Goal: Transaction & Acquisition: Purchase product/service

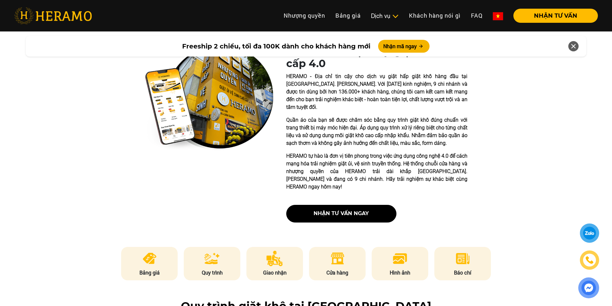
scroll to position [161, 0]
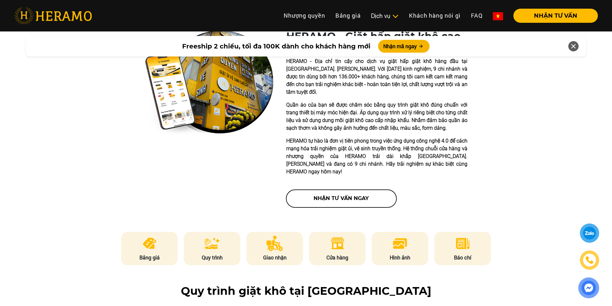
click at [361, 190] on button "nhận tư vấn ngay" at bounding box center [341, 199] width 110 height 18
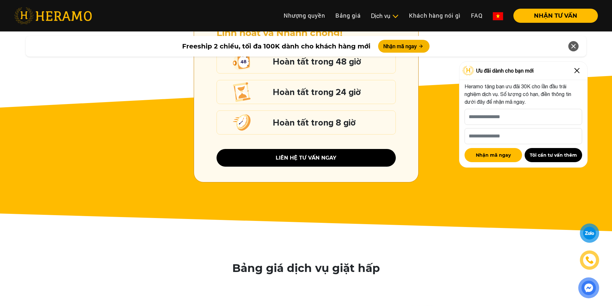
scroll to position [706, 0]
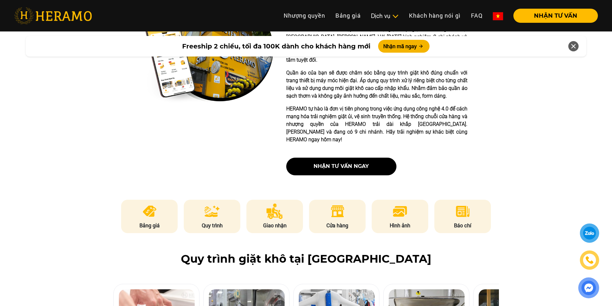
scroll to position [353, 0]
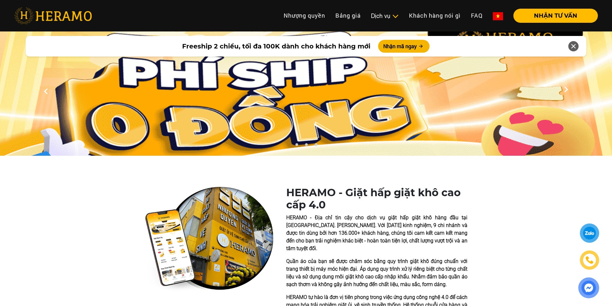
scroll to position [128, 0]
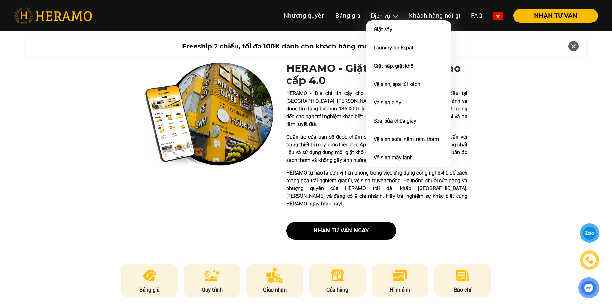
click at [384, 15] on div "Dịch vụ" at bounding box center [385, 16] width 28 height 9
click at [389, 26] on link "Giặt sấy" at bounding box center [382, 29] width 19 height 6
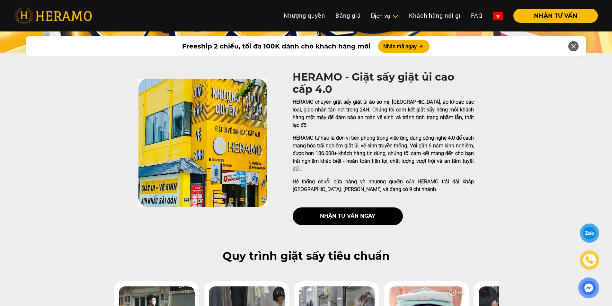
scroll to position [104, 0]
click at [592, 261] on img at bounding box center [589, 259] width 7 height 7
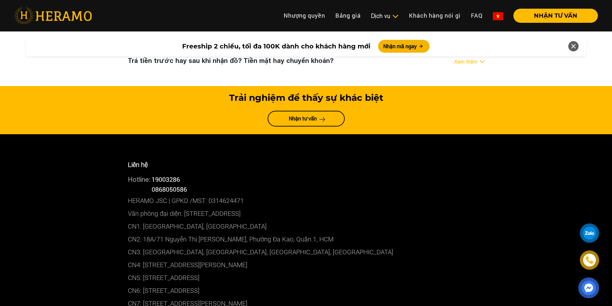
scroll to position [2648, 0]
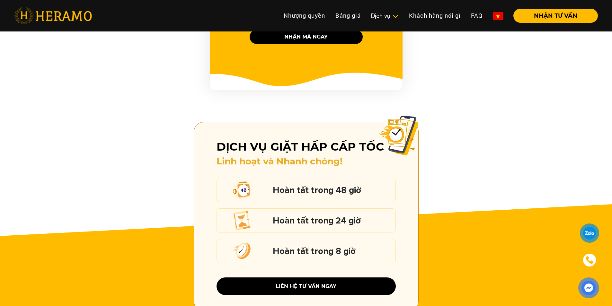
scroll to position [995, 0]
